Goal: Task Accomplishment & Management: Complete application form

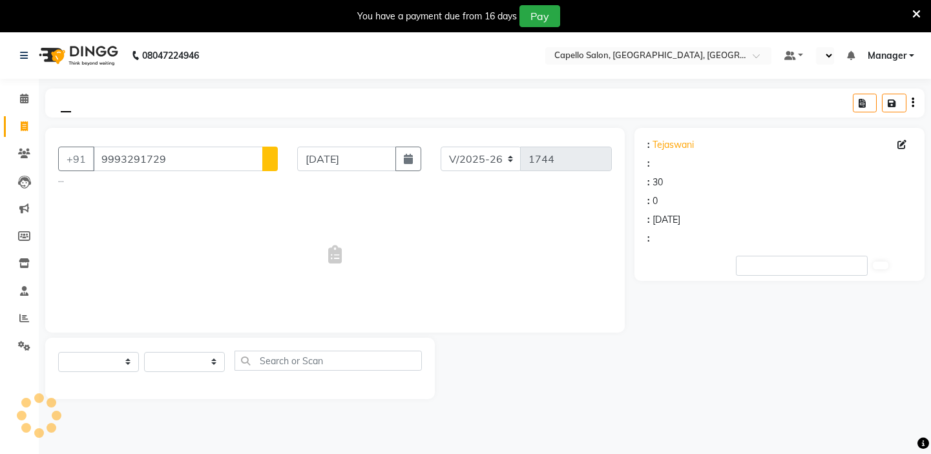
select select "4763"
select select "service"
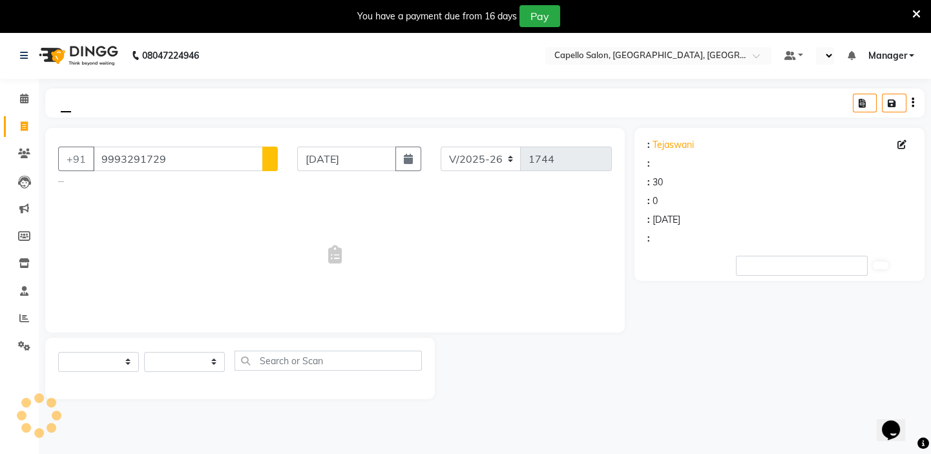
click at [216, 366] on select at bounding box center [184, 362] width 81 height 20
click at [216, 366] on select "Admin [PERSON_NAME] [PERSON_NAME] [PERSON_NAME] GEETA KIRAN [PERSON_NAME] Manag…" at bounding box center [184, 362] width 81 height 20
select select "1: Object"
click at [216, 366] on select "Admin [PERSON_NAME] [PERSON_NAME] [PERSON_NAME] GEETA KIRAN [PERSON_NAME] Manag…" at bounding box center [184, 362] width 81 height 20
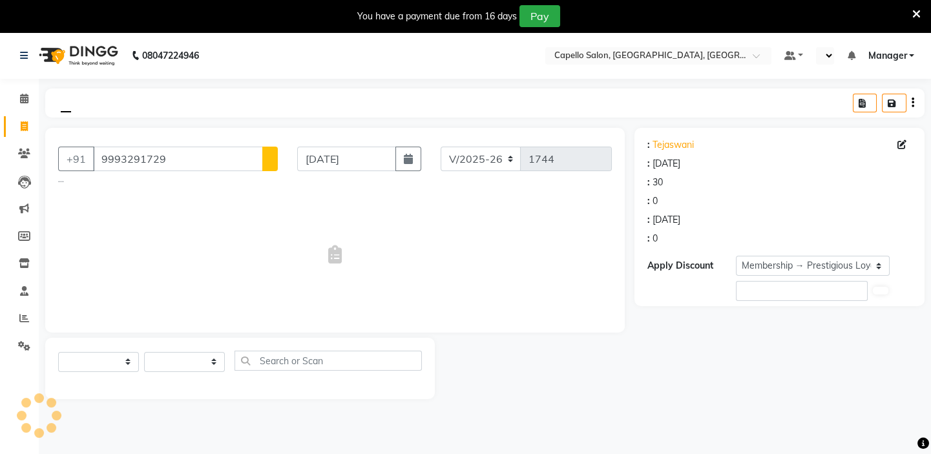
select select "43562"
click at [144, 352] on select "Admin [PERSON_NAME] [PERSON_NAME] [PERSON_NAME] GEETA KIRAN [PERSON_NAME] Manag…" at bounding box center [184, 362] width 81 height 20
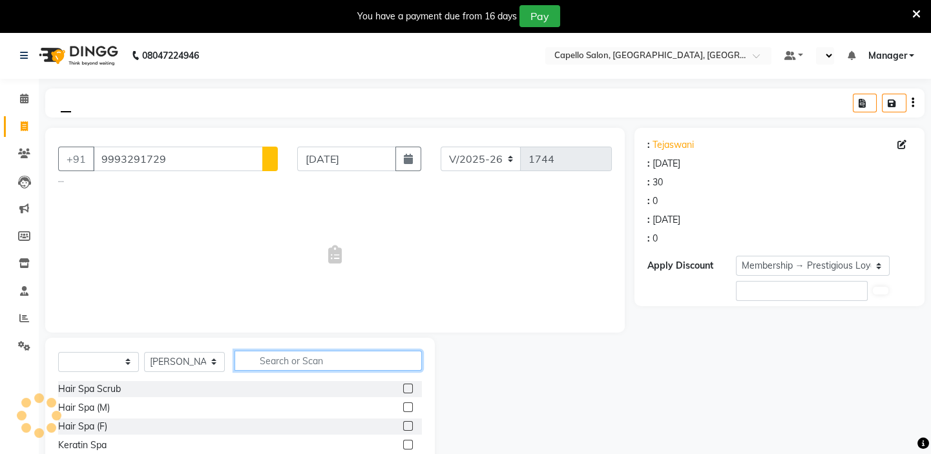
click at [277, 357] on input "text" at bounding box center [328, 361] width 187 height 20
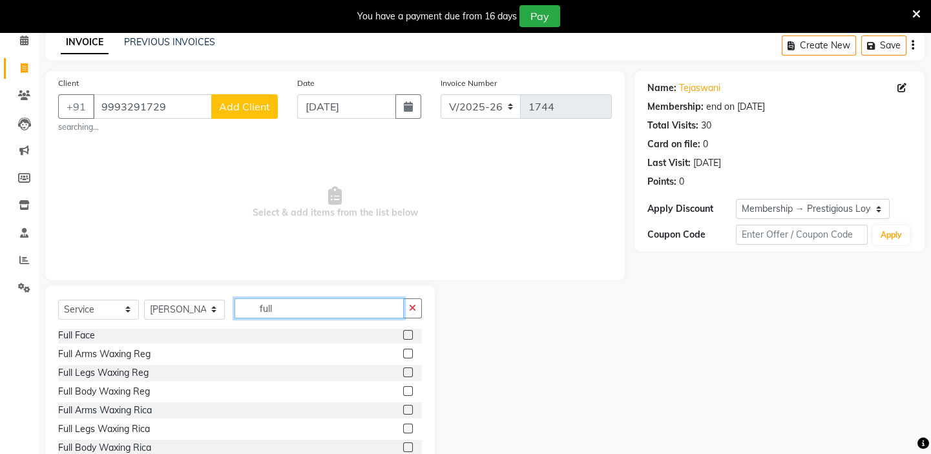
type input "full"
click at [403, 353] on label at bounding box center [408, 354] width 10 height 10
click at [403, 353] on input "checkbox" at bounding box center [407, 354] width 8 height 8
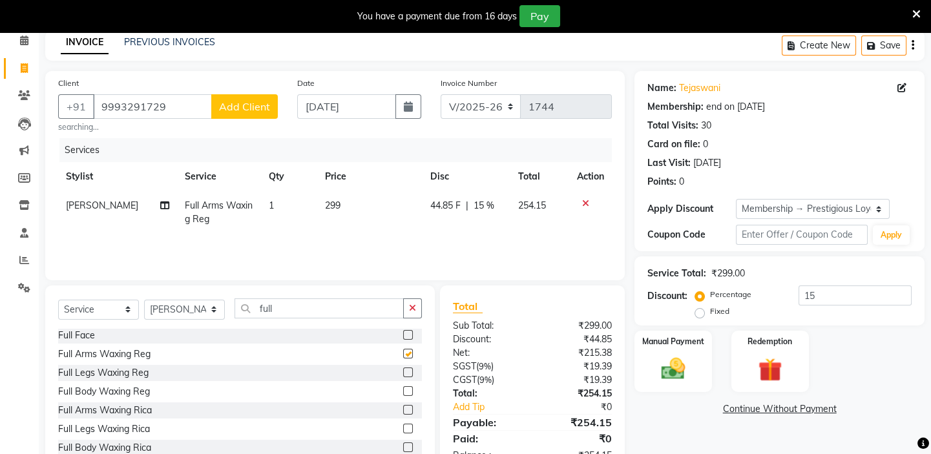
checkbox input "false"
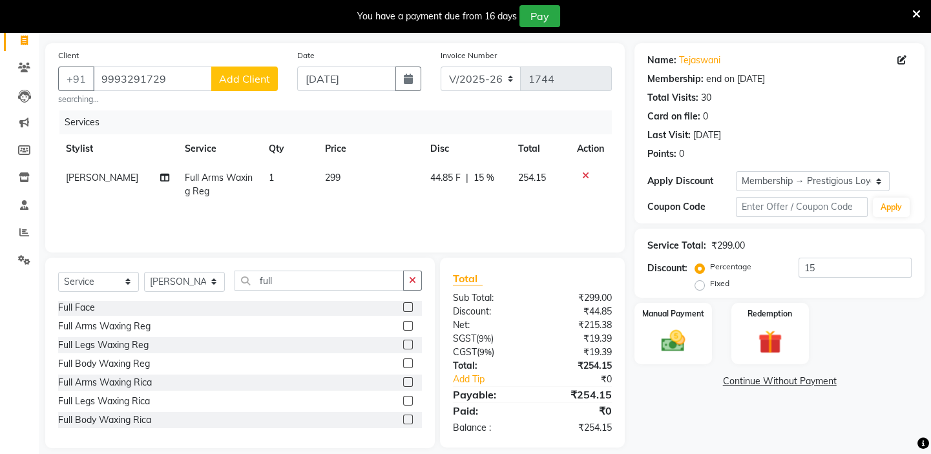
scroll to position [100, 0]
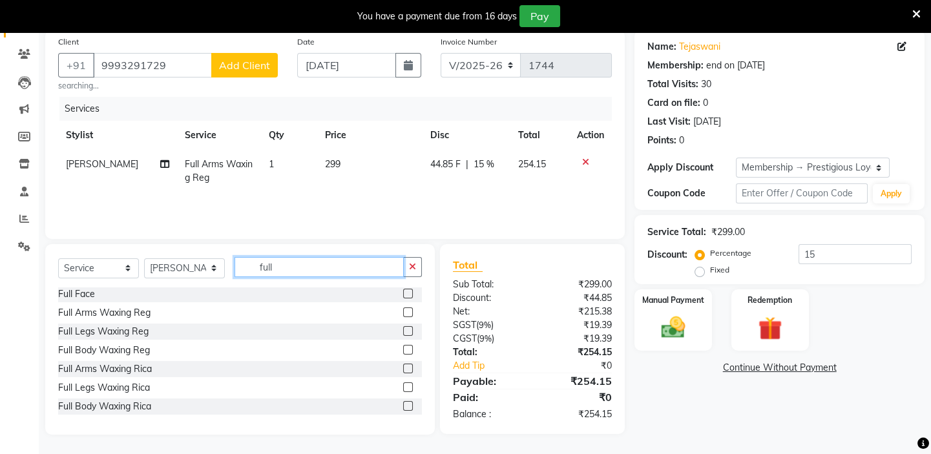
click at [290, 266] on input "full" at bounding box center [319, 267] width 169 height 20
type input "f"
type input "h"
type input "f"
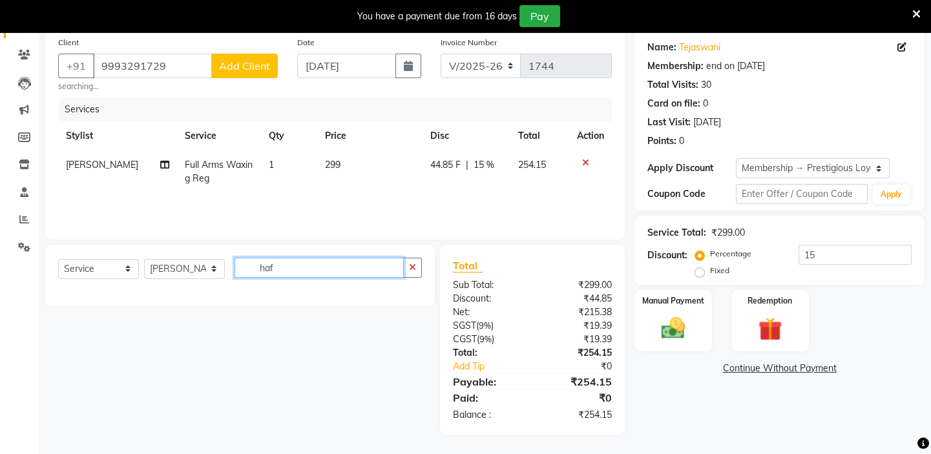
scroll to position [100, 0]
type input "h"
click at [269, 267] on input "haf legh" at bounding box center [319, 268] width 169 height 20
click at [337, 268] on input "half legh" at bounding box center [319, 268] width 169 height 20
type input "half legh"
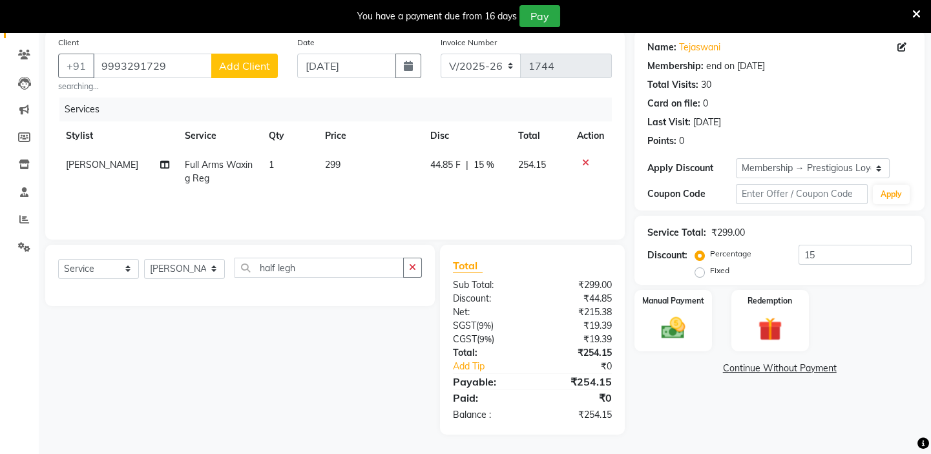
click at [326, 170] on td "299" at bounding box center [369, 172] width 105 height 43
select select "43562"
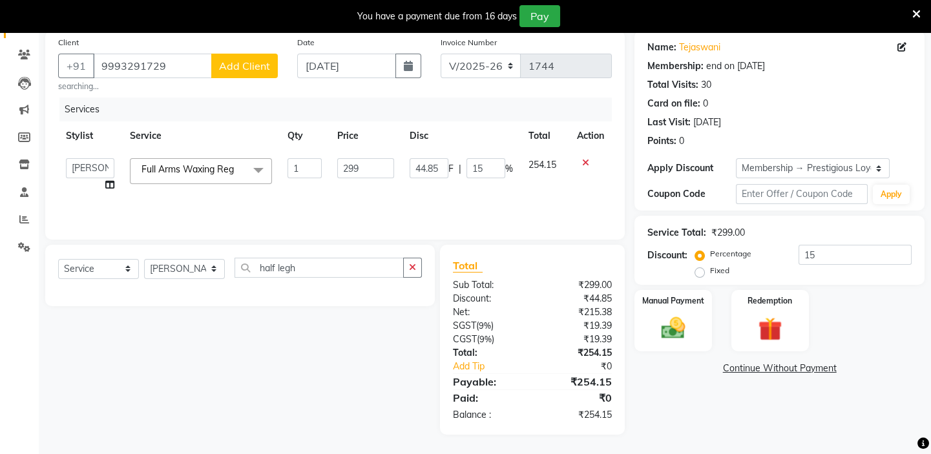
click at [326, 170] on td "1" at bounding box center [305, 175] width 50 height 49
click at [350, 174] on input "299" at bounding box center [366, 168] width 58 height 20
type input "600"
click at [471, 202] on div "Services Stylist Service Qty Price Disc Total Action Admin [PERSON_NAME] shirwa…" at bounding box center [335, 162] width 554 height 129
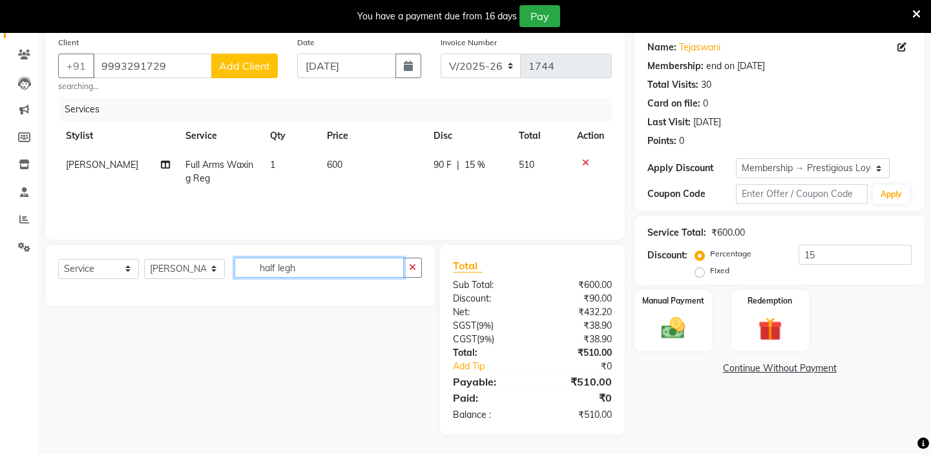
drag, startPoint x: 335, startPoint y: 263, endPoint x: 187, endPoint y: 286, distance: 150.3
click at [187, 286] on div "Select Service Product Membership Package Voucher Prepaid Gift Card Select Styl…" at bounding box center [240, 273] width 364 height 30
type input "under"
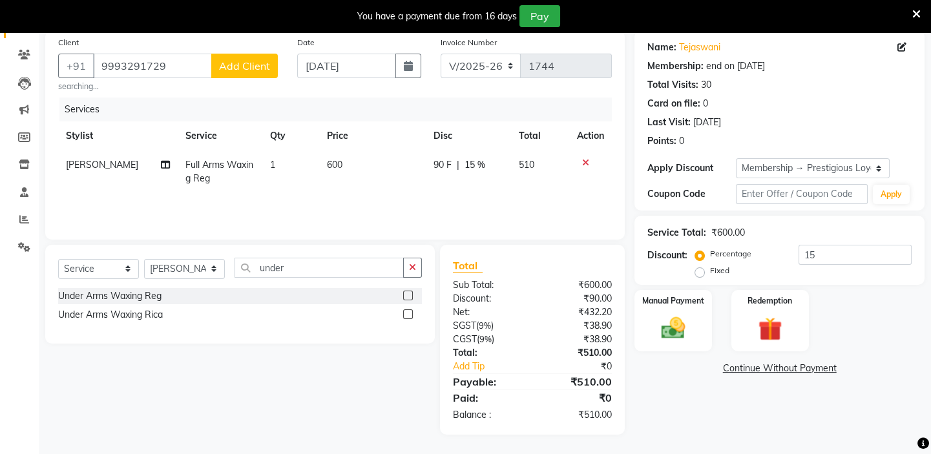
click at [406, 316] on label at bounding box center [408, 315] width 10 height 10
click at [406, 316] on input "checkbox" at bounding box center [407, 315] width 8 height 8
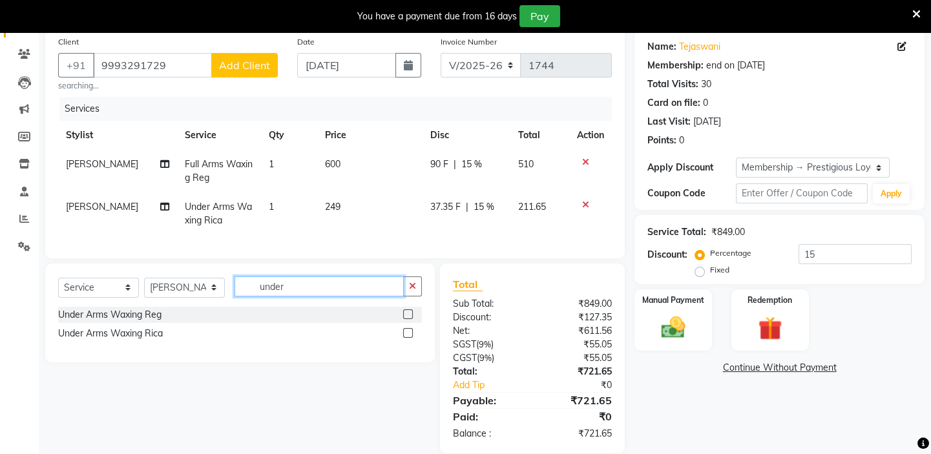
checkbox input "false"
drag, startPoint x: 370, startPoint y: 299, endPoint x: 96, endPoint y: 233, distance: 281.8
click at [96, 233] on div "Client [PHONE_NUMBER] Add Client searching... Date [DATE] Invoice Number V/2025…" at bounding box center [335, 242] width 599 height 424
type input "half leg"
click at [407, 338] on label at bounding box center [408, 333] width 10 height 10
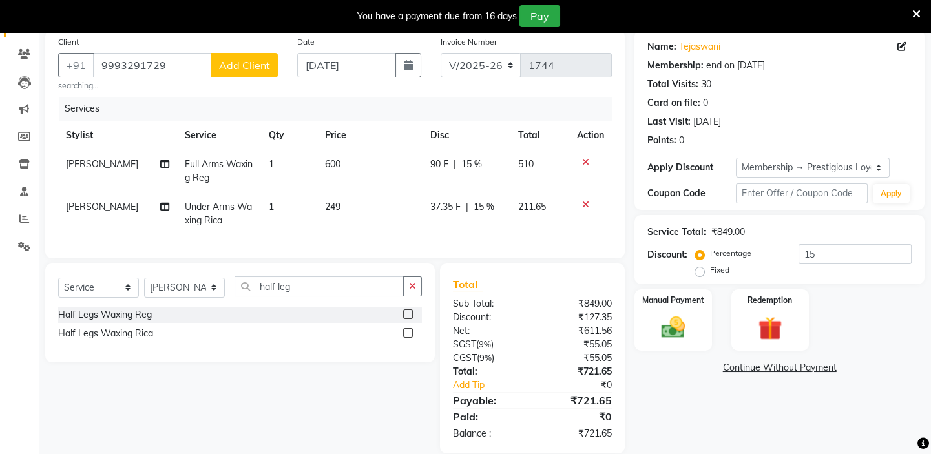
click at [407, 338] on input "checkbox" at bounding box center [407, 334] width 8 height 8
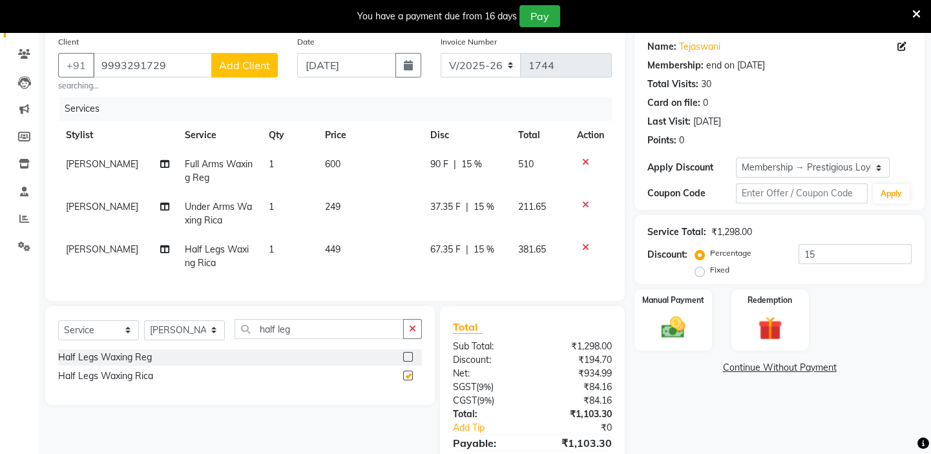
checkbox input "false"
click at [346, 212] on td "249" at bounding box center [369, 214] width 105 height 43
select select "43562"
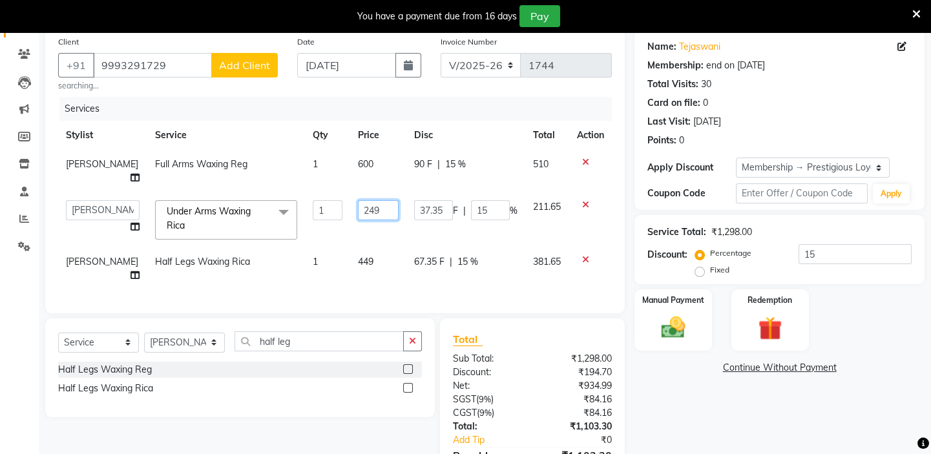
drag, startPoint x: 377, startPoint y: 205, endPoint x: 224, endPoint y: 211, distance: 153.2
click at [230, 211] on tr "Admin [PERSON_NAME] shirwash [PERSON_NAME] [PERSON_NAME] GEETA KIRAN [PERSON_NA…" at bounding box center [335, 220] width 554 height 55
type input "200"
click at [358, 253] on td "449" at bounding box center [378, 268] width 56 height 43
select select "43562"
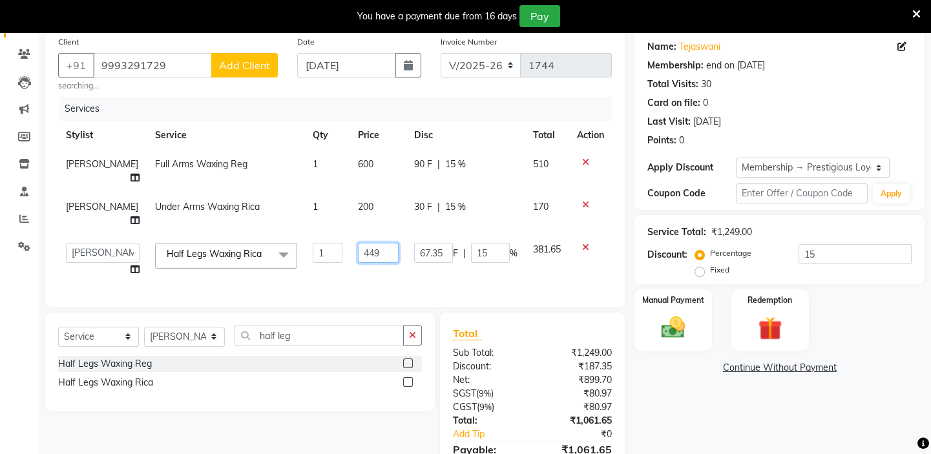
drag, startPoint x: 368, startPoint y: 253, endPoint x: 209, endPoint y: 232, distance: 161.0
click at [212, 232] on tbody "[PERSON_NAME] Full Arms Waxing Reg 1 600 90 F | 15 % 510 [PERSON_NAME] Under Ar…" at bounding box center [335, 217] width 554 height 134
type input "500"
click at [237, 238] on td "Half Legs Waxing Rica x Hair Spa Scrub Hair Spa (M) Hair Spa (F) Keratin Spa Ha…" at bounding box center [226, 259] width 158 height 49
select select "43562"
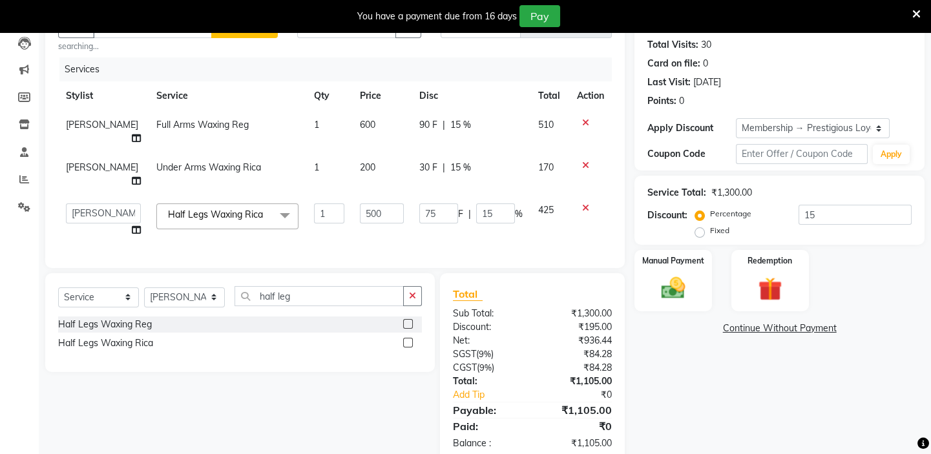
scroll to position [177, 0]
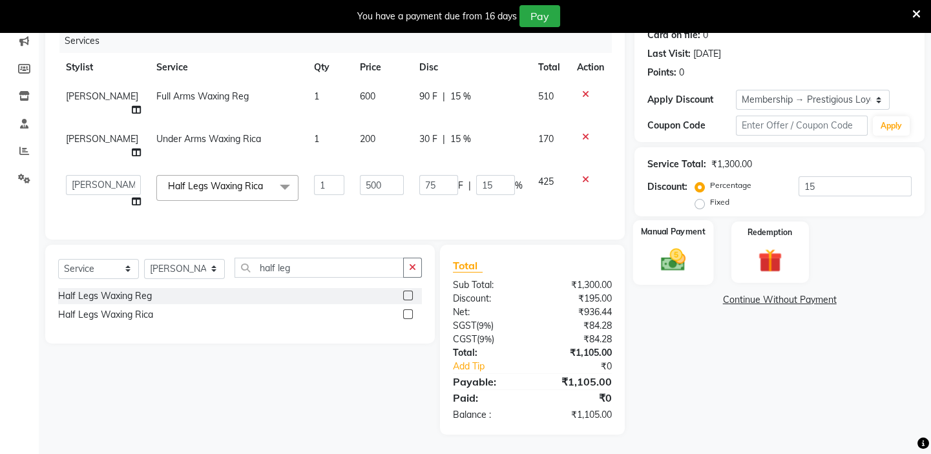
click at [670, 246] on img at bounding box center [673, 260] width 40 height 28
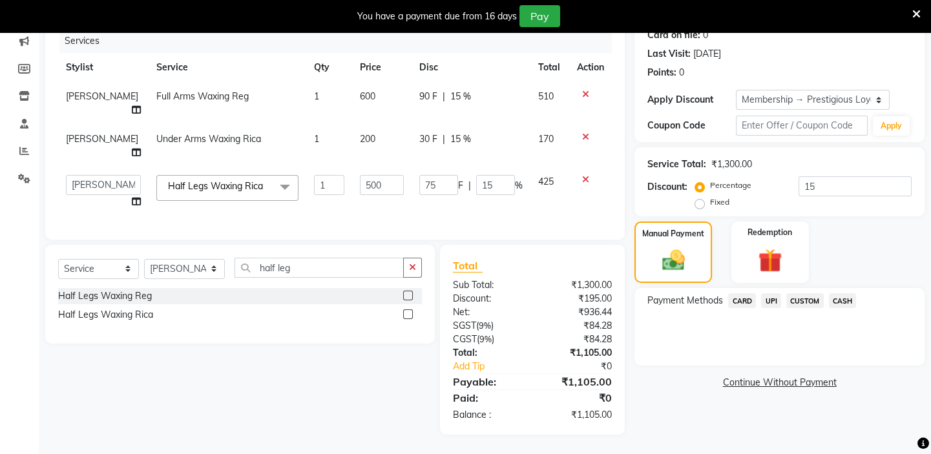
click at [772, 293] on span "UPI" at bounding box center [771, 300] width 20 height 15
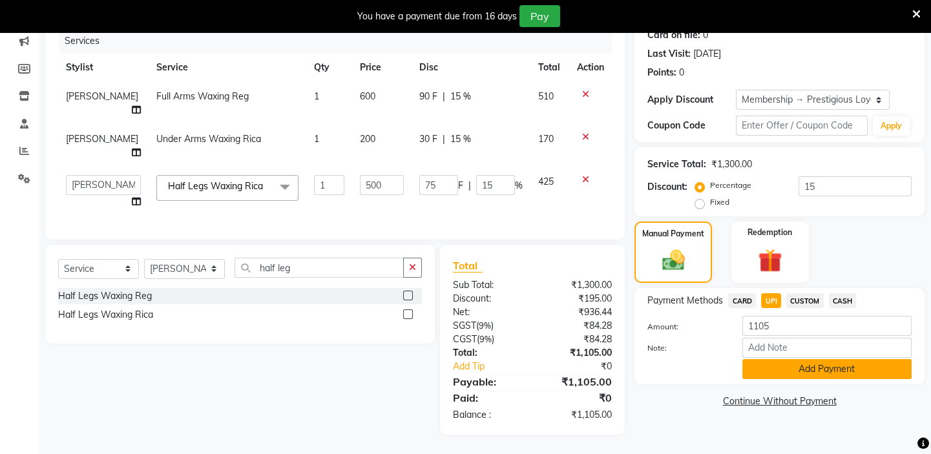
click at [777, 359] on button "Add Payment" at bounding box center [826, 369] width 169 height 20
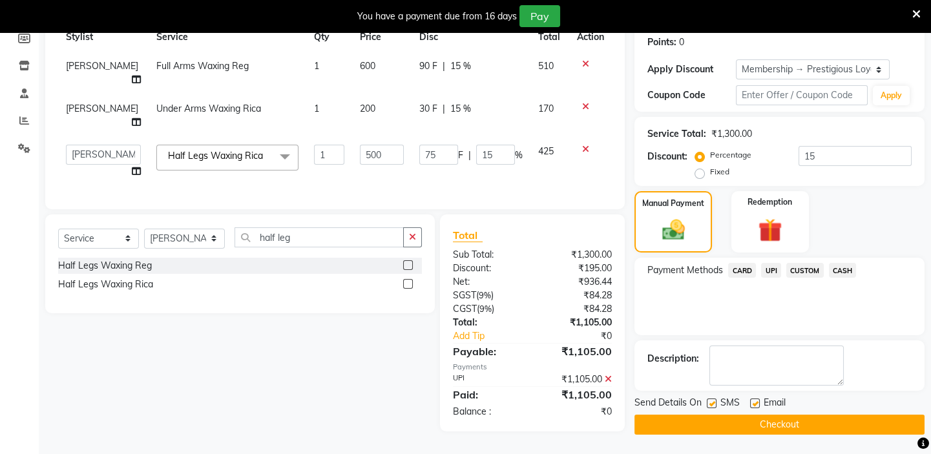
scroll to position [204, 0]
click at [668, 417] on button "Checkout" at bounding box center [780, 425] width 290 height 20
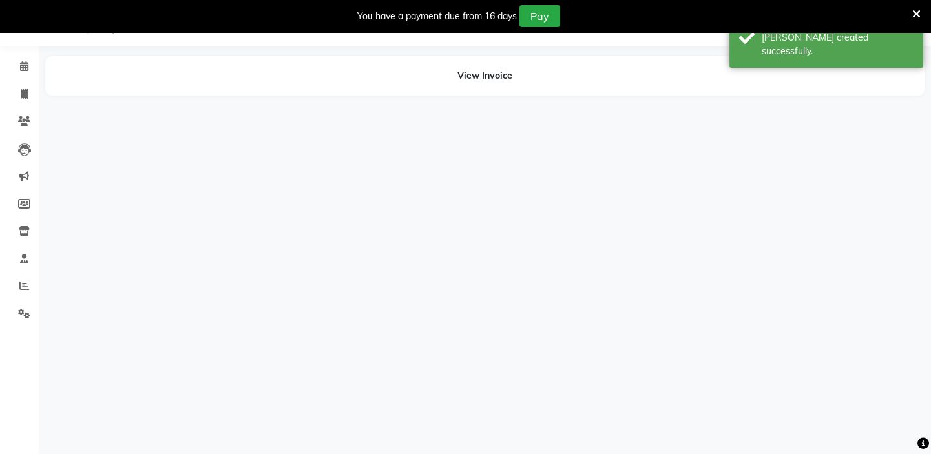
scroll to position [32, 0]
click at [21, 67] on icon at bounding box center [24, 66] width 8 height 10
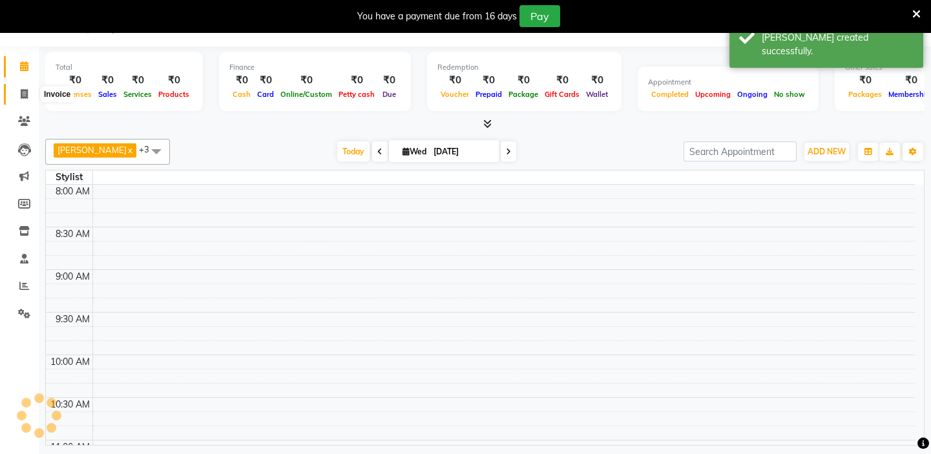
click at [18, 94] on span at bounding box center [24, 94] width 23 height 15
select select "service"
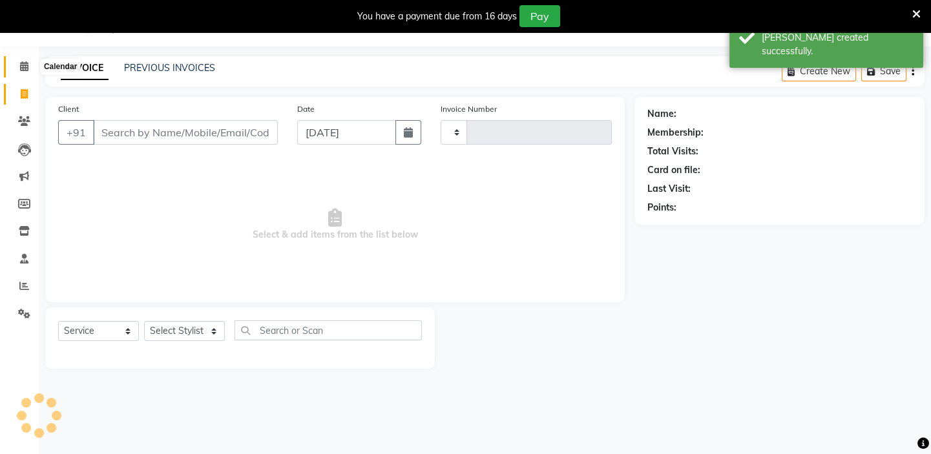
click at [24, 64] on icon at bounding box center [24, 66] width 8 height 10
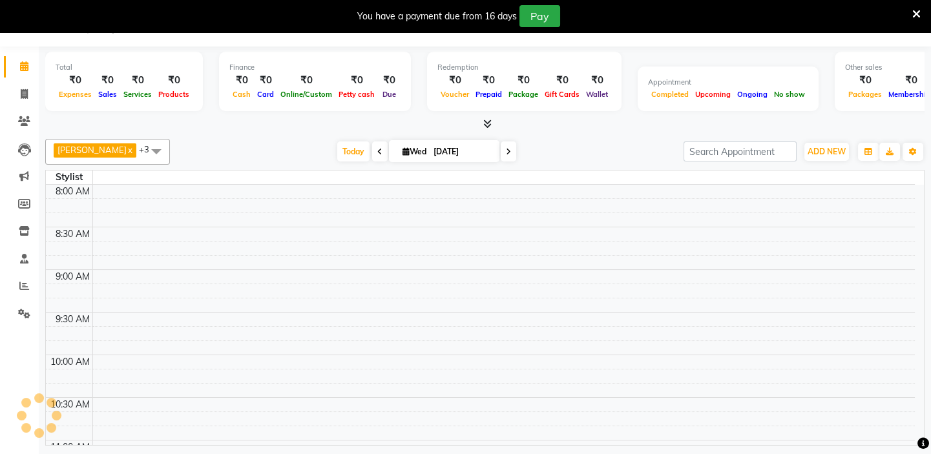
click at [916, 13] on icon at bounding box center [916, 14] width 8 height 12
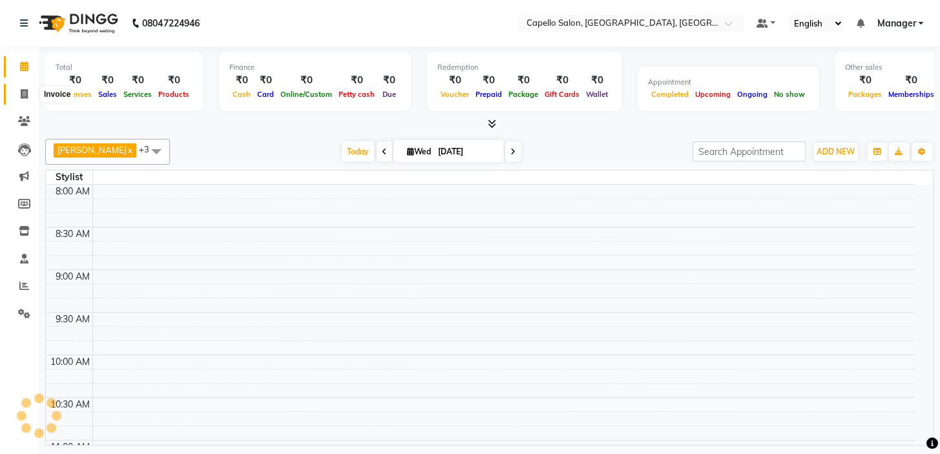
click at [19, 97] on span at bounding box center [24, 94] width 23 height 15
select select "service"
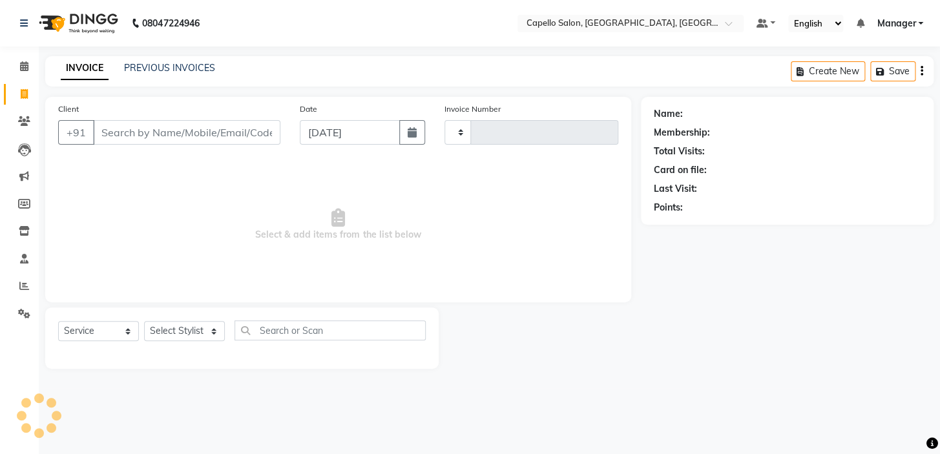
click at [222, 123] on input "Client" at bounding box center [186, 132] width 187 height 25
drag, startPoint x: 712, startPoint y: 288, endPoint x: 570, endPoint y: 289, distance: 142.2
click at [711, 288] on div "Name: Membership: Total Visits: Card on file: Last Visit: Points:" at bounding box center [792, 233] width 302 height 272
click at [150, 125] on input "Client" at bounding box center [186, 132] width 187 height 25
type input "9171686935"
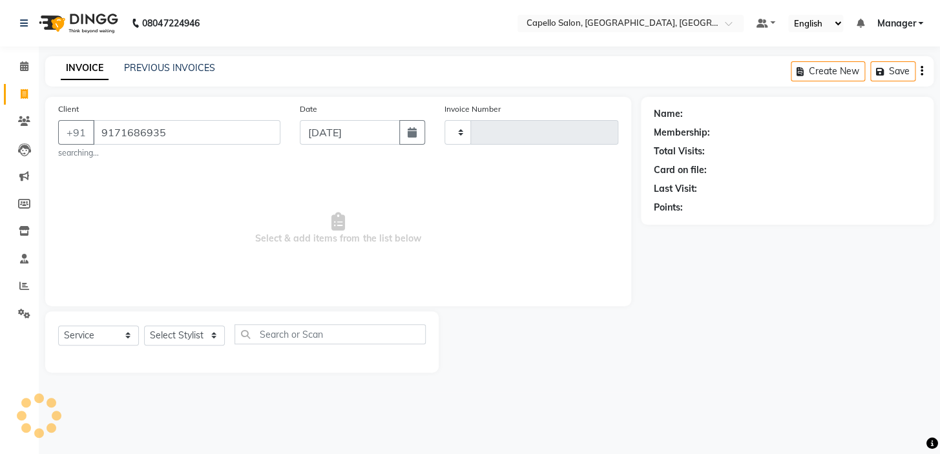
click at [655, 356] on div "Name: Membership: Total Visits: Card on file: Last Visit: Points:" at bounding box center [792, 235] width 302 height 276
drag, startPoint x: 187, startPoint y: 127, endPoint x: 73, endPoint y: 138, distance: 114.9
click at [73, 138] on div "[PHONE_NUMBER]" at bounding box center [169, 132] width 222 height 25
click at [197, 216] on span "Select & add items from the list below" at bounding box center [338, 228] width 560 height 129
click at [167, 341] on select "Select Stylist" at bounding box center [184, 336] width 81 height 20
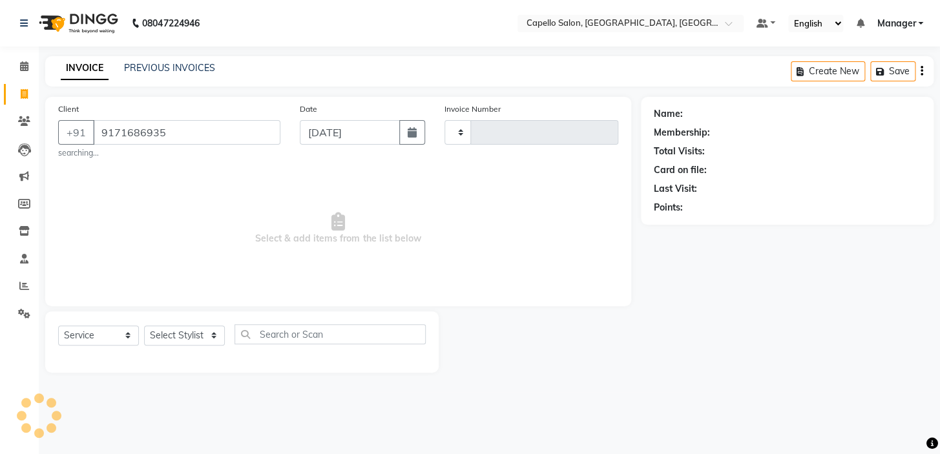
click at [185, 275] on span "Select & add items from the list below" at bounding box center [338, 228] width 560 height 129
drag, startPoint x: 184, startPoint y: 129, endPoint x: 55, endPoint y: 147, distance: 129.9
click at [55, 147] on div "Client [PHONE_NUMBER] searching..." at bounding box center [169, 130] width 242 height 57
click at [147, 227] on span "Select & add items from the list below" at bounding box center [338, 228] width 560 height 129
click at [169, 134] on input "9171686935" at bounding box center [186, 132] width 187 height 25
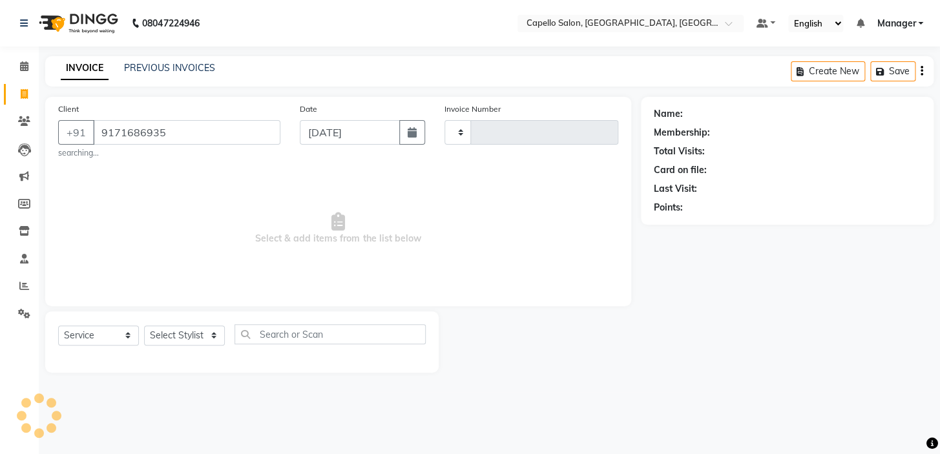
click at [214, 210] on span "Select & add items from the list below" at bounding box center [338, 228] width 560 height 129
click at [215, 210] on span "Select & add items from the list below" at bounding box center [338, 228] width 560 height 129
drag, startPoint x: 163, startPoint y: 136, endPoint x: 0, endPoint y: 111, distance: 165.4
click at [0, 111] on app-home "08047224946 Select Location × Capello Salon, Uslapur, Bilaspur Default Panel My…" at bounding box center [470, 196] width 940 height 392
